Goal: Task Accomplishment & Management: Manage account settings

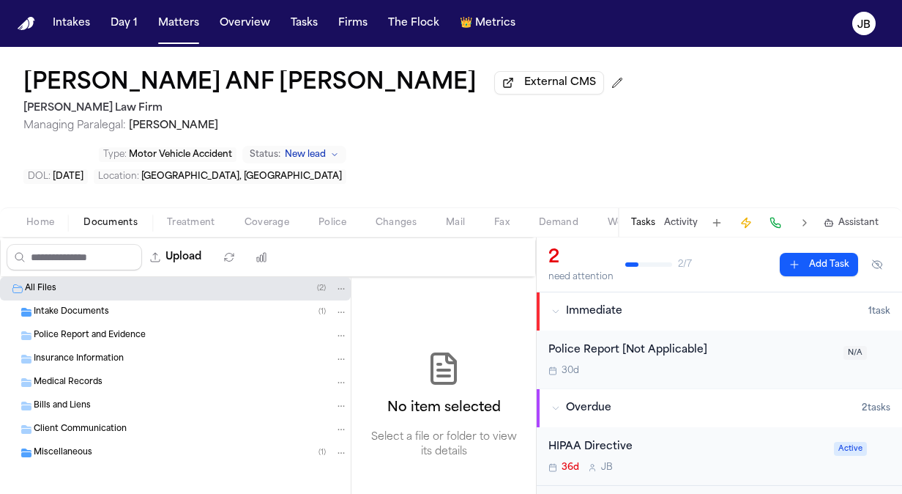
click at [125, 305] on div "Intake Documents ( 1 )" at bounding box center [191, 311] width 314 height 13
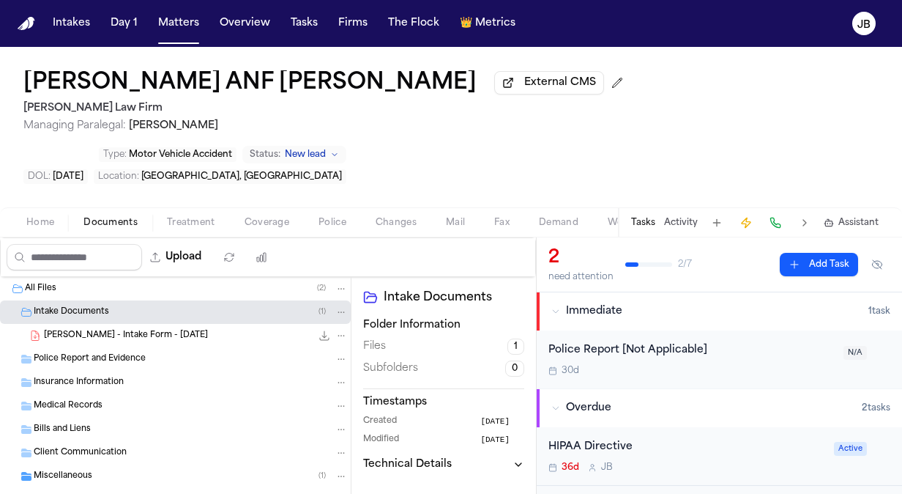
click at [214, 328] on div "A. Aguero - Intake Form - 7.22.25 23.0 KB • PDF" at bounding box center [196, 335] width 304 height 15
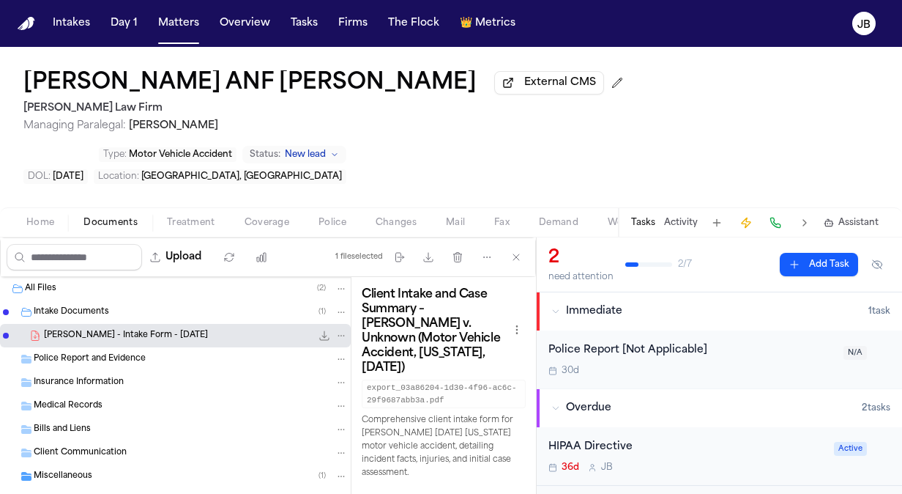
drag, startPoint x: 10, startPoint y: 78, endPoint x: 404, endPoint y: 93, distance: 395.1
click at [404, 93] on div "Alejandra Aguero ANF Zaid Aguero External CMS Hecht Law Firm Managing Paralegal…" at bounding box center [451, 127] width 902 height 160
copy h1 "Alejandra Aguero ANF Zaid Aguero"
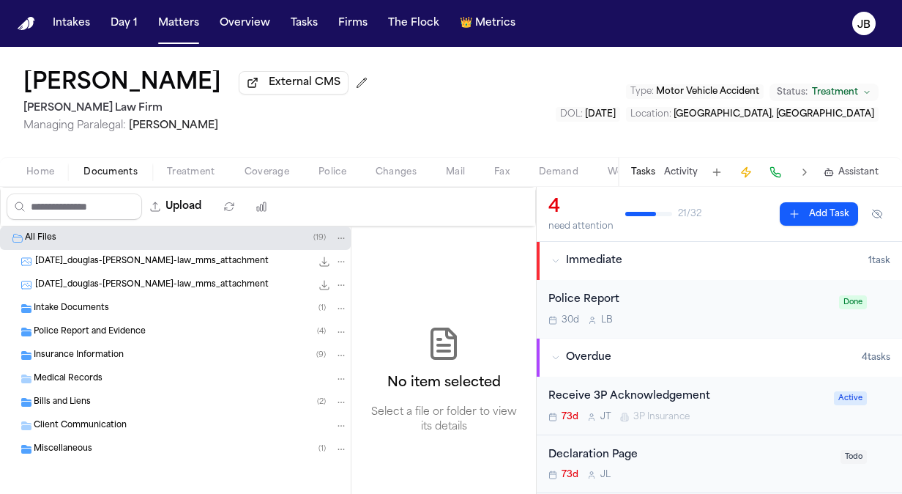
click at [201, 307] on div "Intake Documents ( 1 )" at bounding box center [191, 308] width 314 height 13
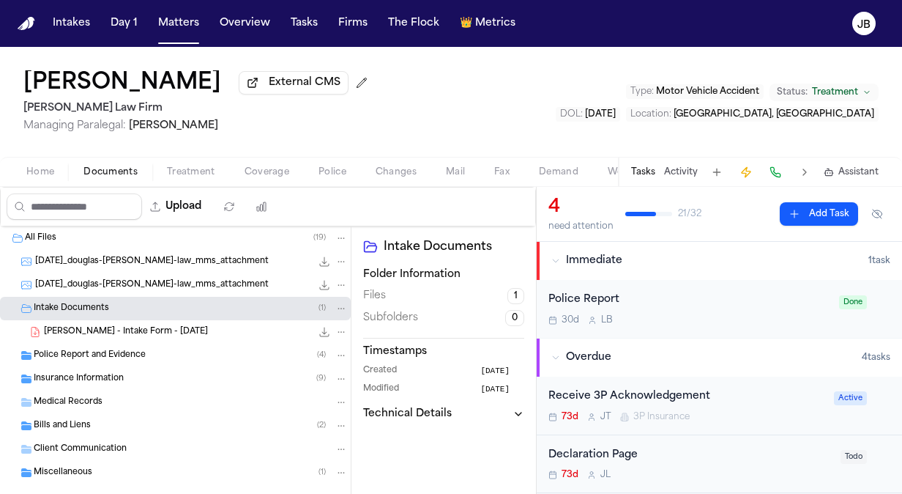
click at [205, 337] on div "D. Webb - Intake Form - 7.8.25 22.7 KB • PDF" at bounding box center [196, 332] width 304 height 15
